Goal: Navigation & Orientation: Find specific page/section

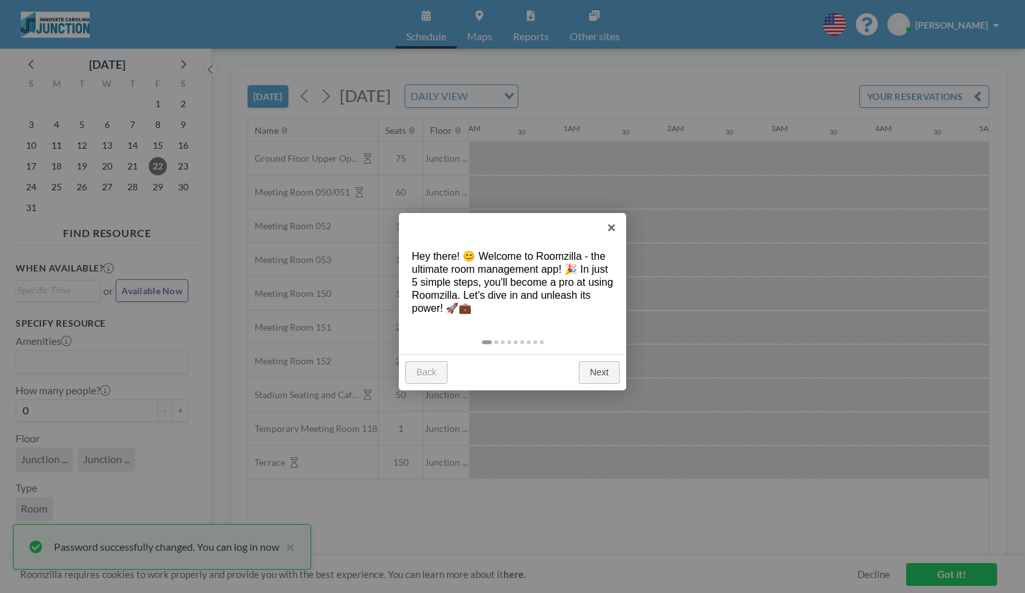
click at [598, 374] on link "Next" at bounding box center [599, 372] width 41 height 23
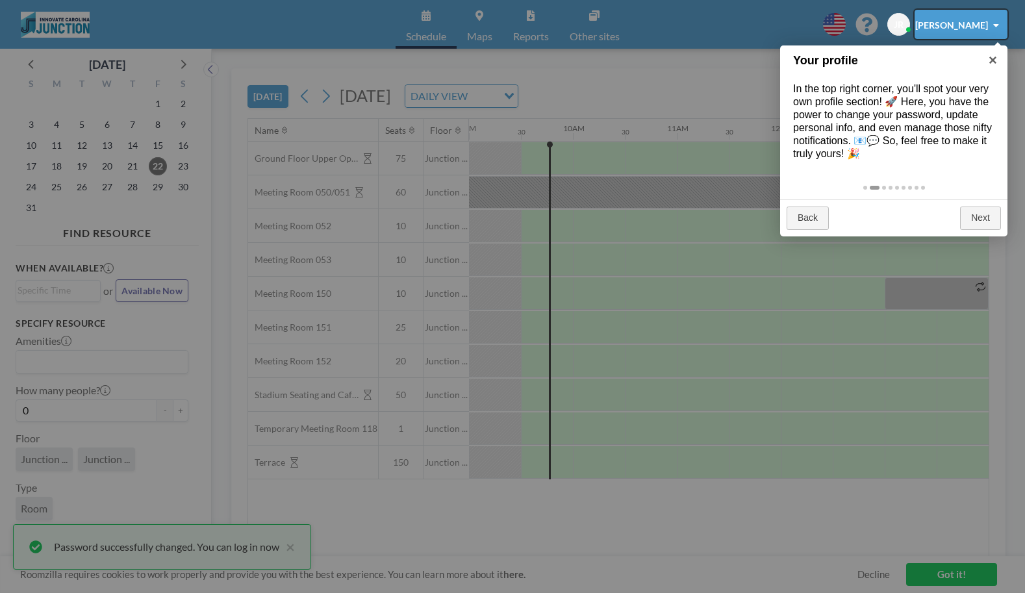
click at [295, 546] on div at bounding box center [512, 296] width 1025 height 593
click at [950, 579] on div at bounding box center [512, 296] width 1025 height 593
click at [293, 547] on div at bounding box center [512, 296] width 1025 height 593
click at [212, 543] on div at bounding box center [512, 296] width 1025 height 593
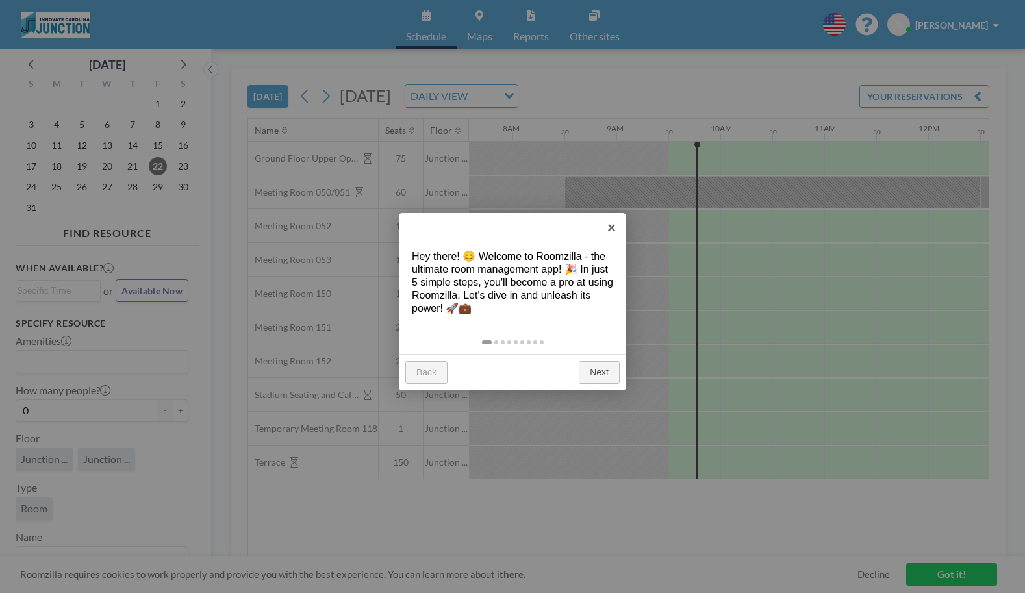
scroll to position [0, 936]
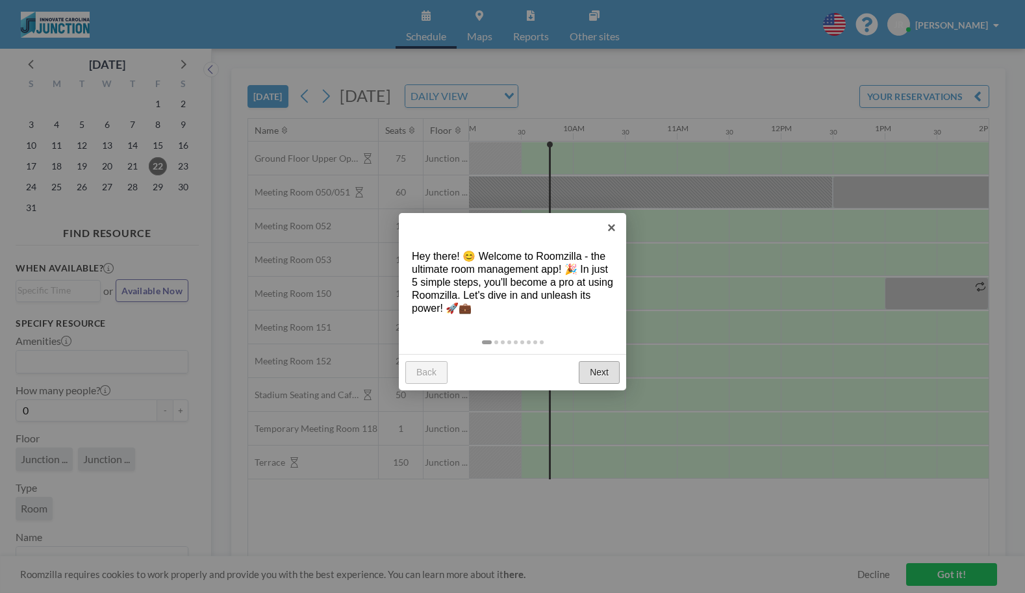
click at [596, 375] on link "Next" at bounding box center [599, 372] width 41 height 23
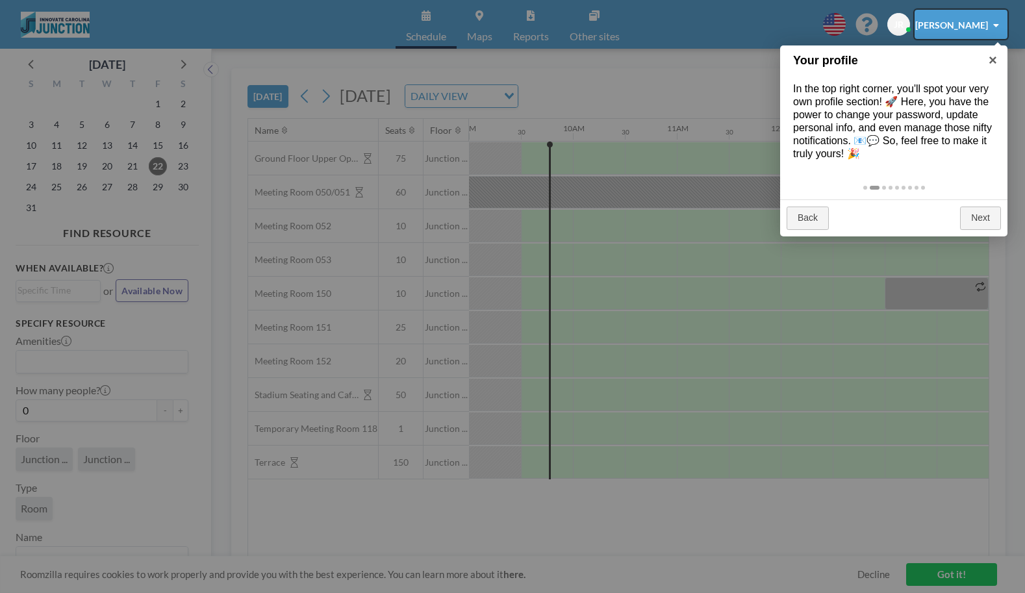
click at [947, 570] on div at bounding box center [512, 296] width 1025 height 593
click at [964, 25] on div at bounding box center [961, 24] width 93 height 29
click at [906, 93] on div at bounding box center [512, 296] width 1025 height 593
click at [943, 32] on div at bounding box center [961, 24] width 93 height 29
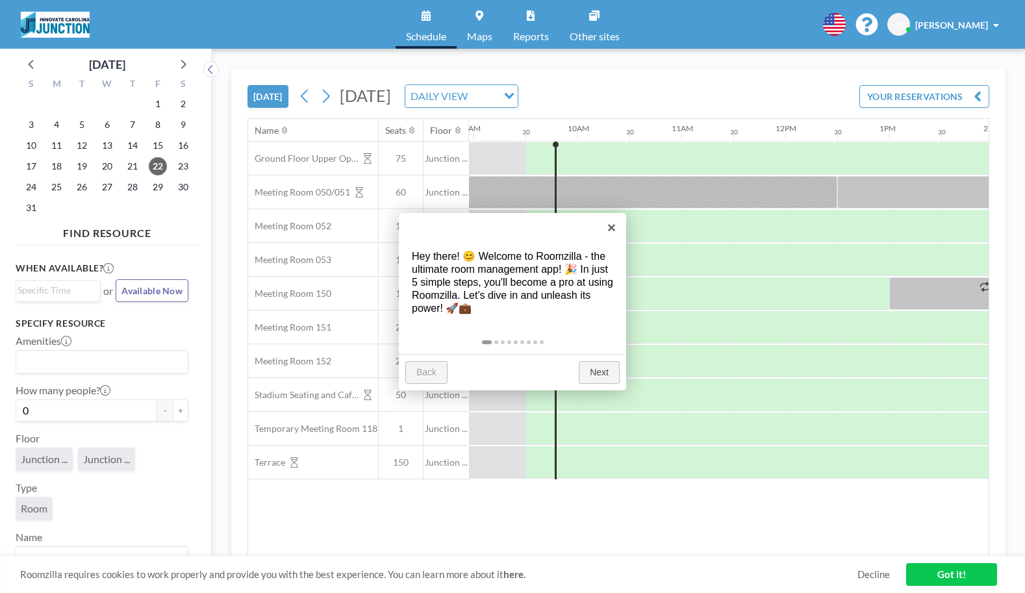
scroll to position [0, 936]
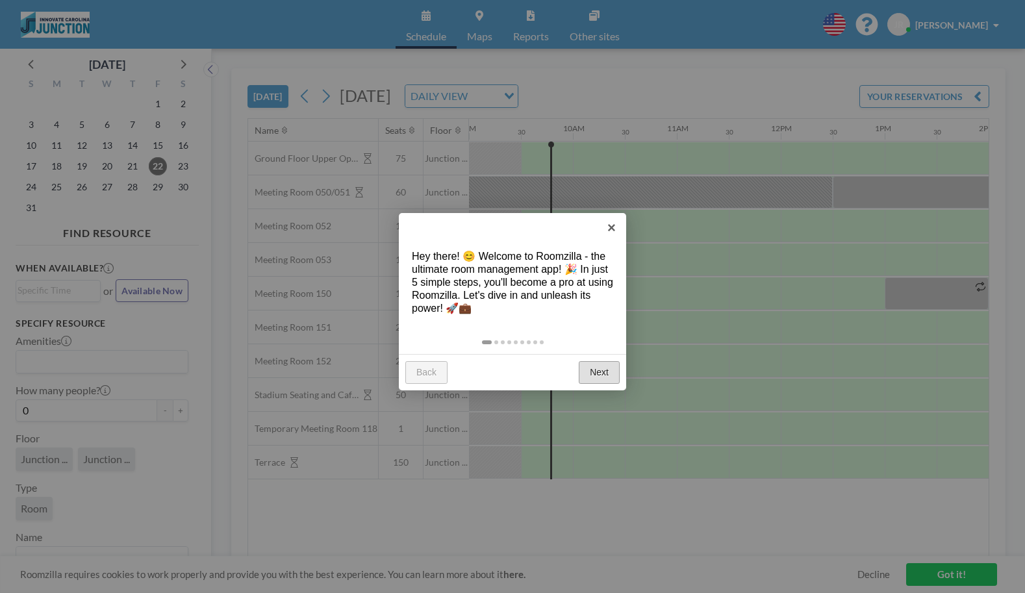
click at [602, 373] on link "Next" at bounding box center [599, 372] width 41 height 23
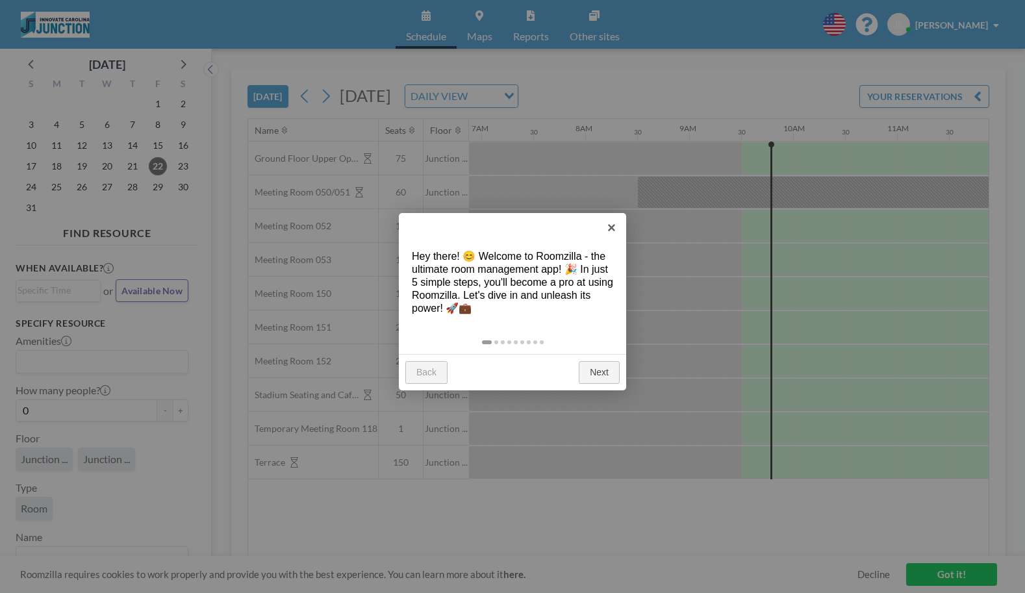
scroll to position [0, 936]
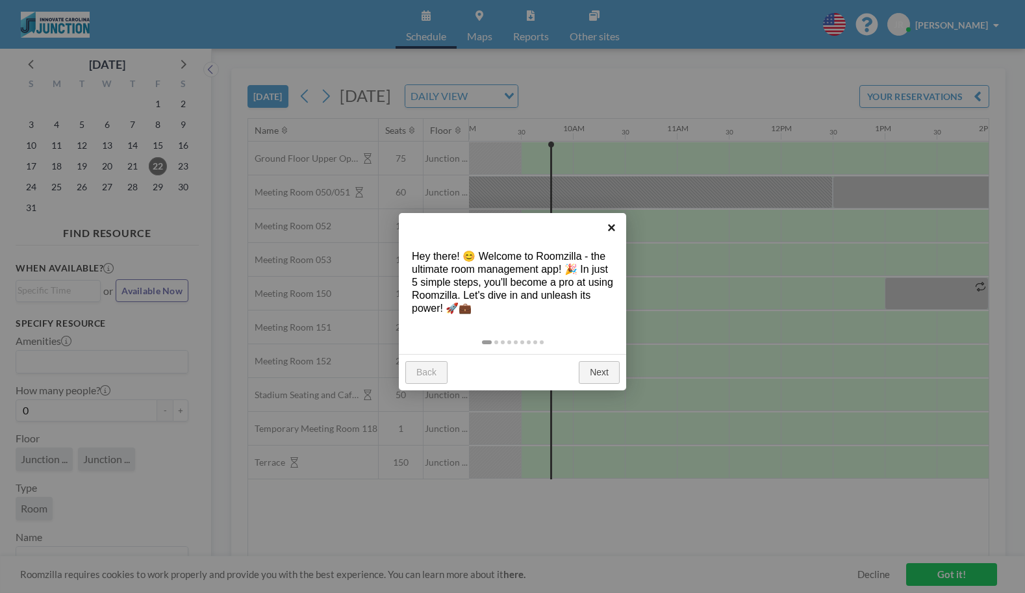
click at [613, 225] on link "×" at bounding box center [611, 227] width 29 height 29
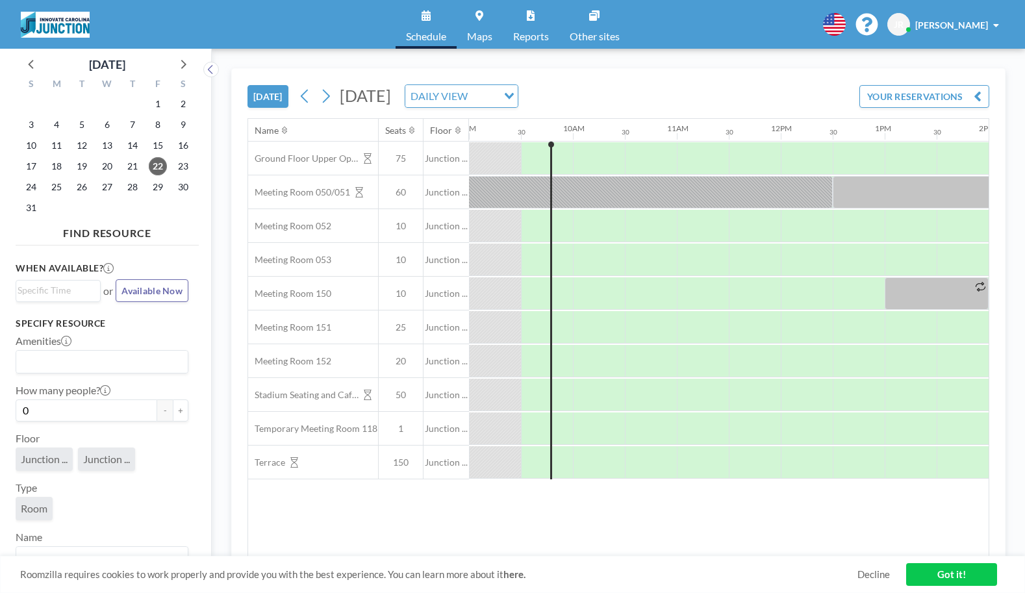
click at [974, 27] on span "[PERSON_NAME]" at bounding box center [952, 24] width 73 height 11
click at [962, 58] on span "Profile" at bounding box center [960, 62] width 27 height 13
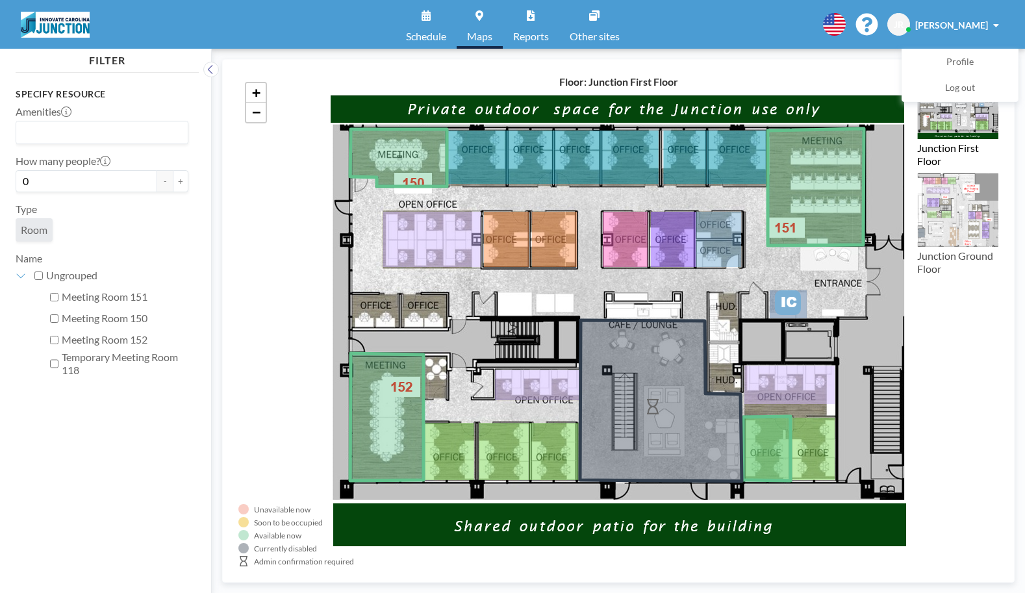
click at [458, 453] on div "+ −" at bounding box center [618, 320] width 760 height 491
click at [389, 159] on icon at bounding box center [398, 157] width 97 height 57
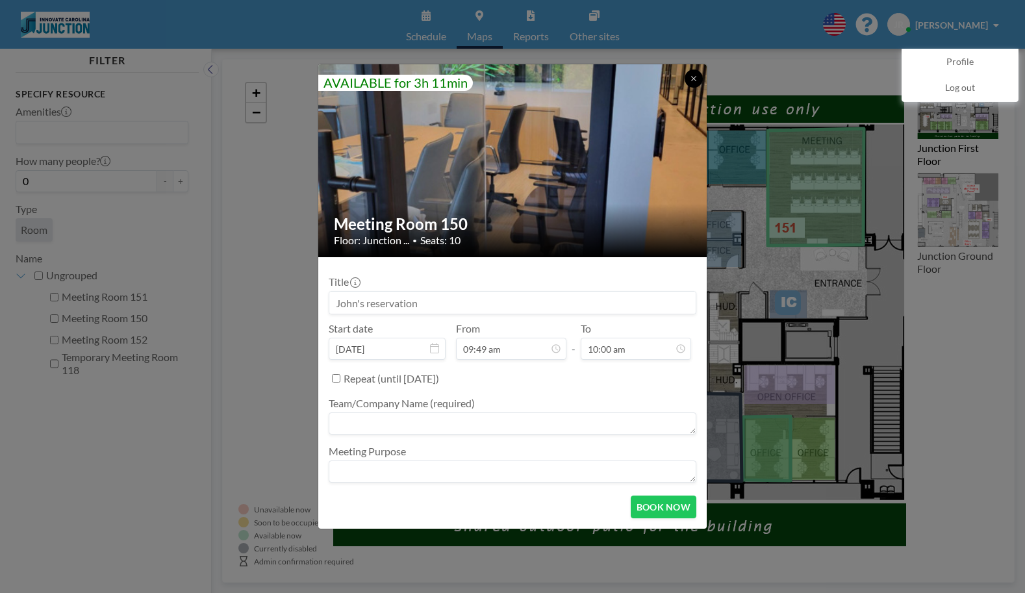
click at [694, 81] on icon at bounding box center [694, 79] width 8 height 8
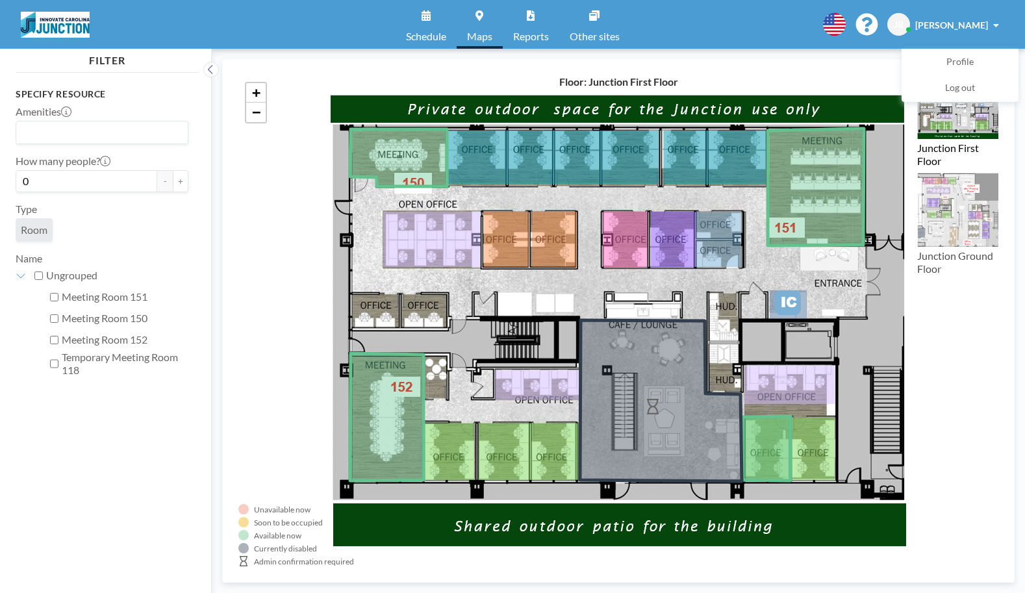
click at [80, 131] on input "Search for option" at bounding box center [99, 132] width 163 height 17
click at [265, 177] on div "+ −" at bounding box center [618, 320] width 760 height 491
click at [526, 29] on link "Reports" at bounding box center [531, 24] width 57 height 49
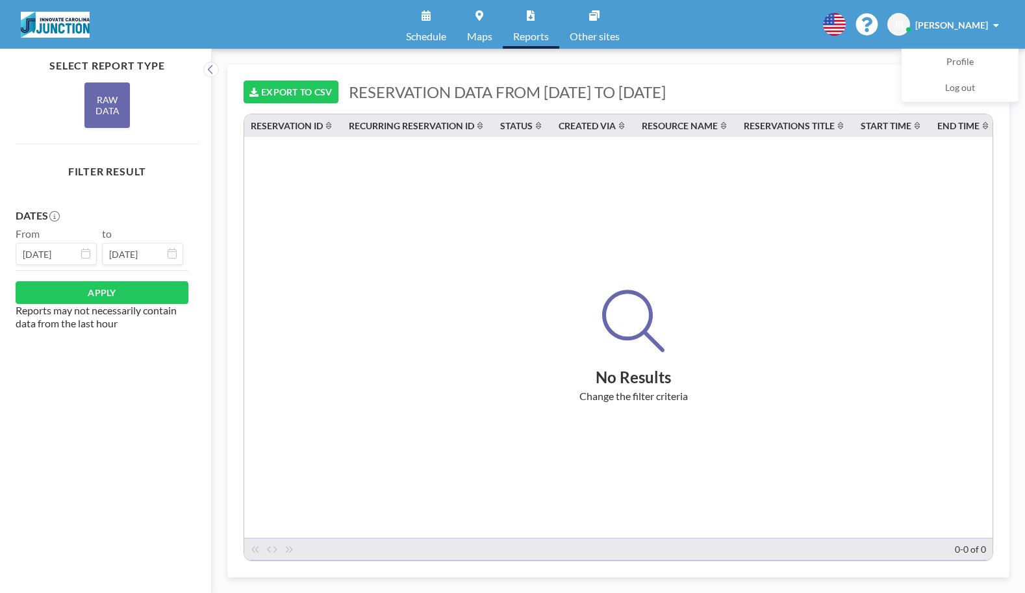
click at [596, 33] on span "Other sites" at bounding box center [595, 36] width 50 height 10
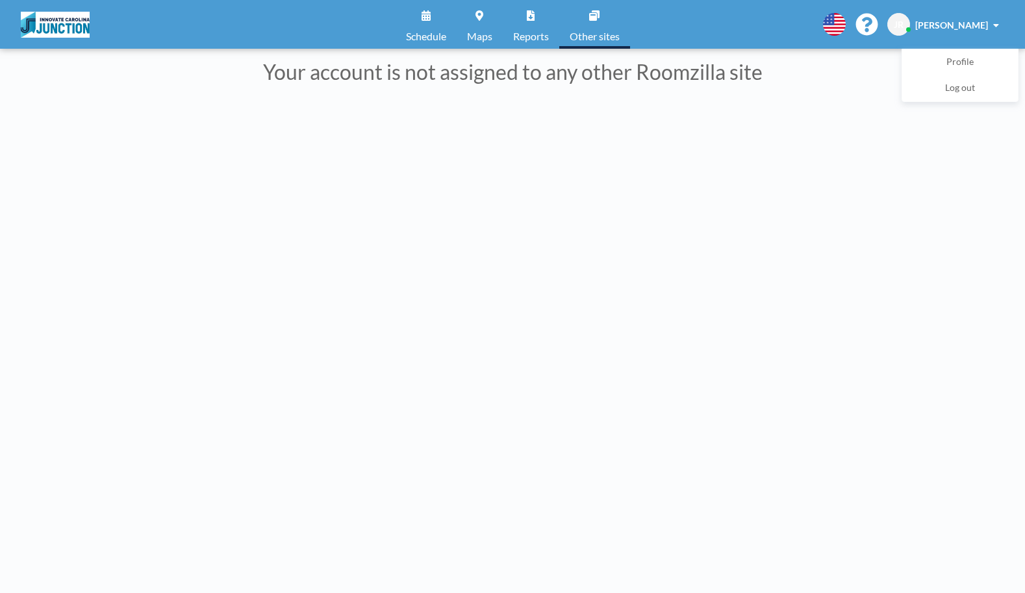
click at [424, 27] on link "Schedule" at bounding box center [426, 24] width 61 height 49
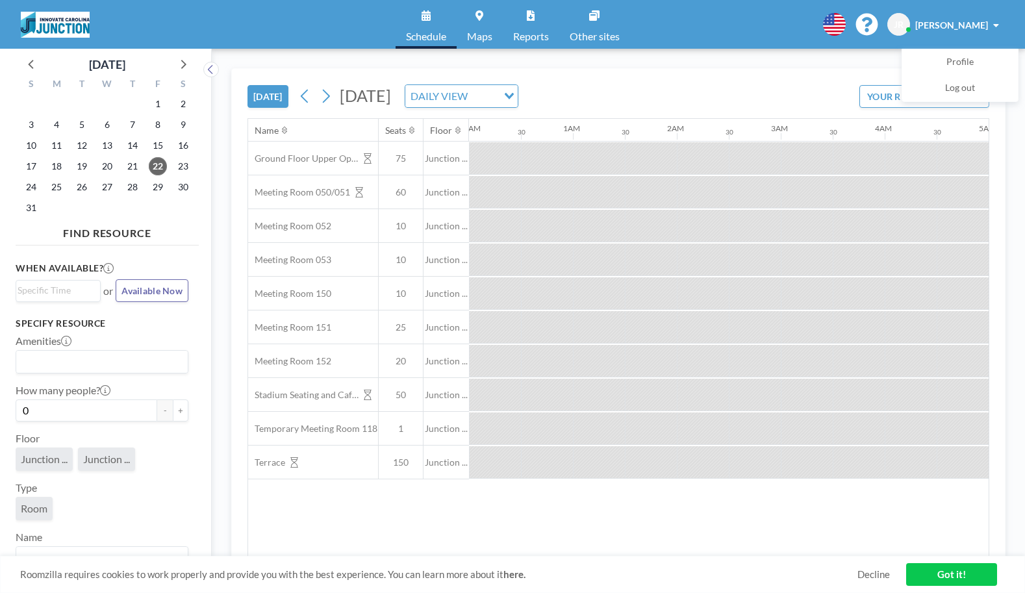
scroll to position [0, 936]
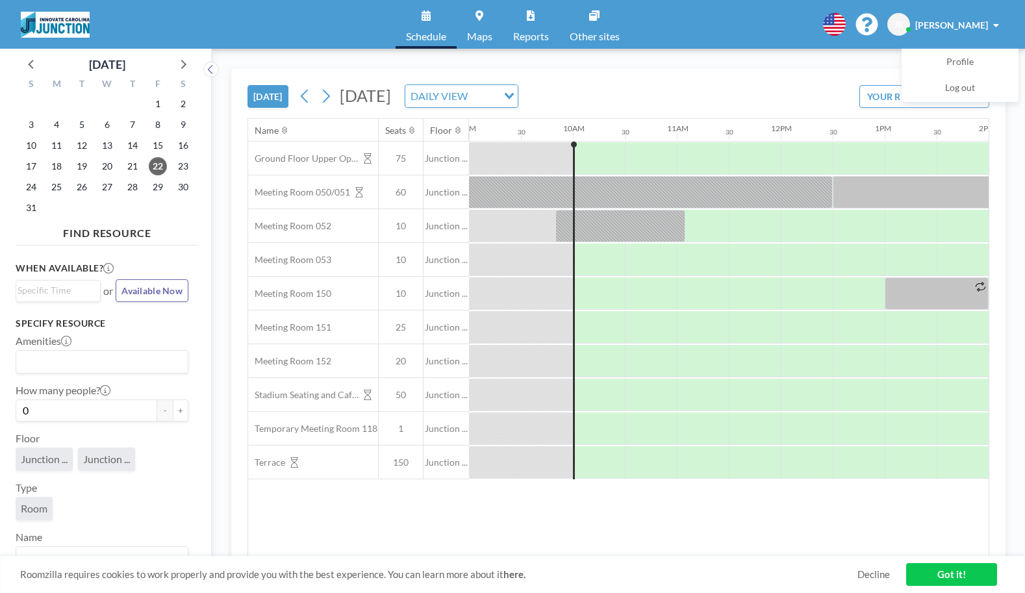
click at [929, 579] on link "Got it!" at bounding box center [951, 574] width 91 height 23
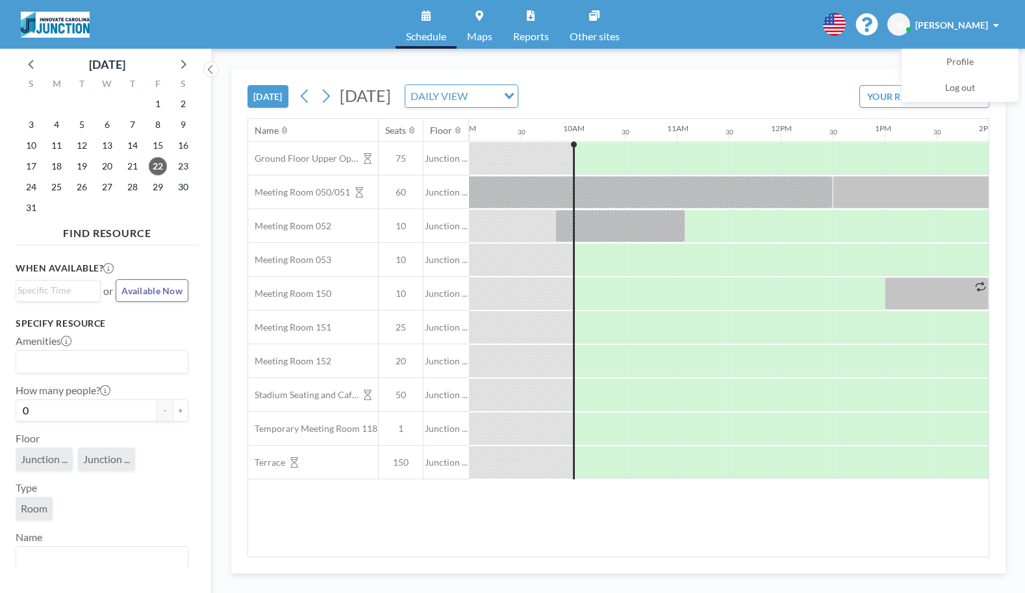
click at [995, 29] on span at bounding box center [996, 25] width 6 height 9
click at [956, 58] on span "Profile" at bounding box center [960, 62] width 27 height 13
